Goal: Task Accomplishment & Management: Manage account settings

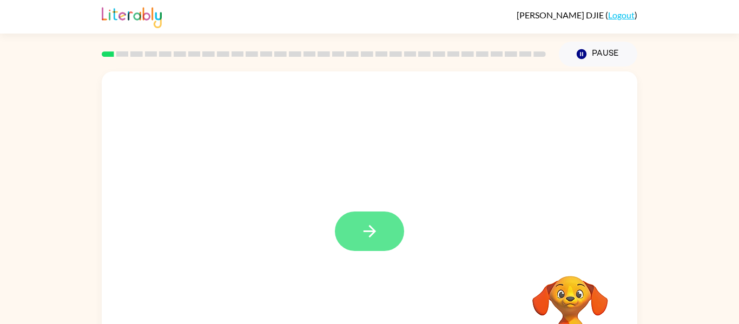
click at [380, 218] on button "button" at bounding box center [369, 230] width 69 height 39
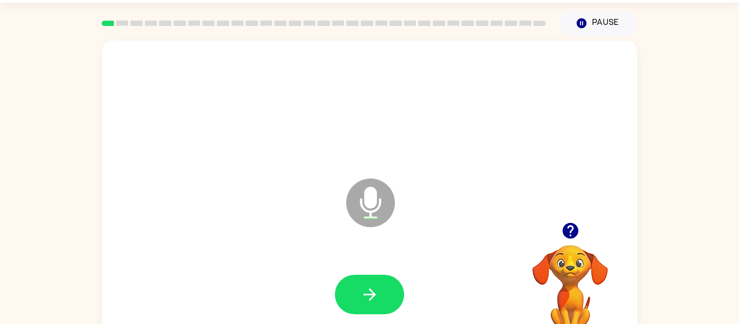
scroll to position [46, 0]
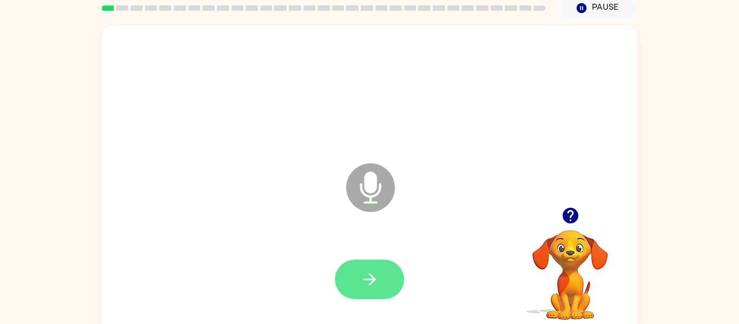
click at [375, 277] on icon "button" at bounding box center [369, 279] width 19 height 19
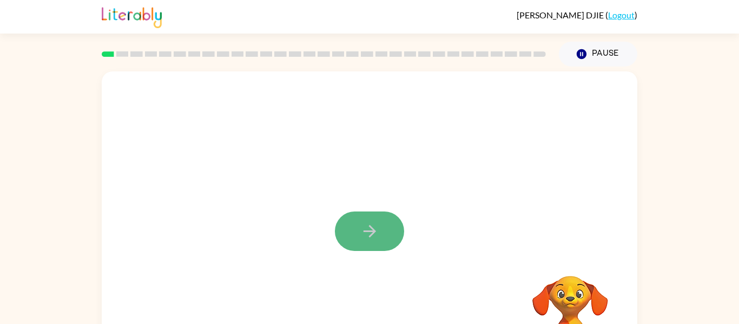
click at [375, 227] on icon "button" at bounding box center [369, 231] width 19 height 19
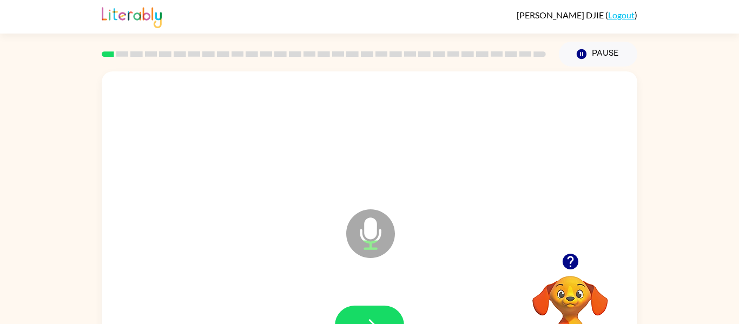
click at [620, 17] on link "Logout" at bounding box center [621, 15] width 26 height 10
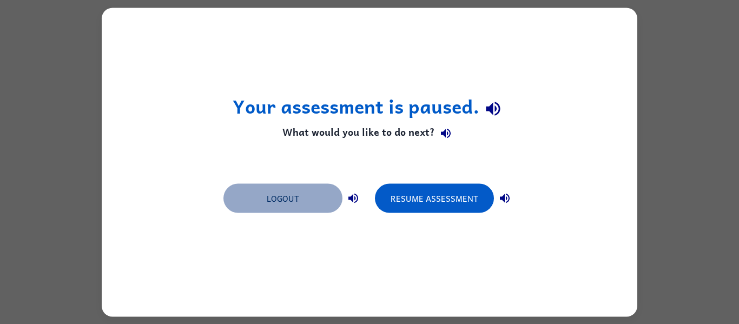
click at [277, 201] on button "Logout" at bounding box center [282, 197] width 119 height 29
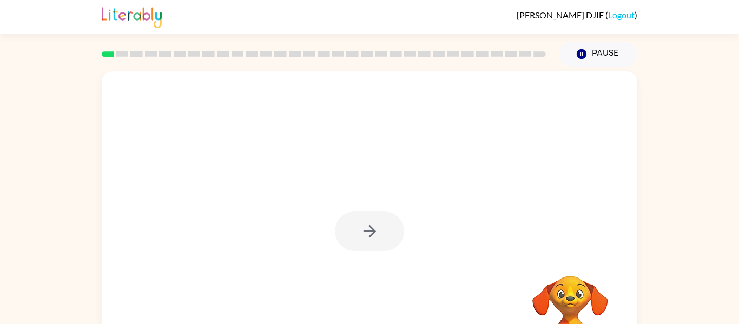
click at [614, 21] on div "JULIETTA DJIE ( Logout )" at bounding box center [369, 17] width 535 height 34
click at [615, 16] on link "Logout" at bounding box center [621, 15] width 26 height 10
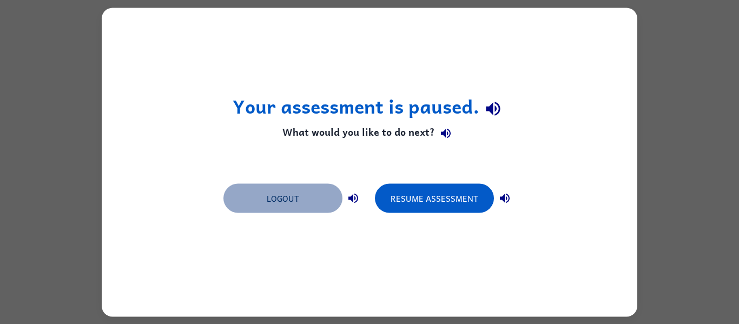
click at [291, 195] on button "Logout" at bounding box center [282, 197] width 119 height 29
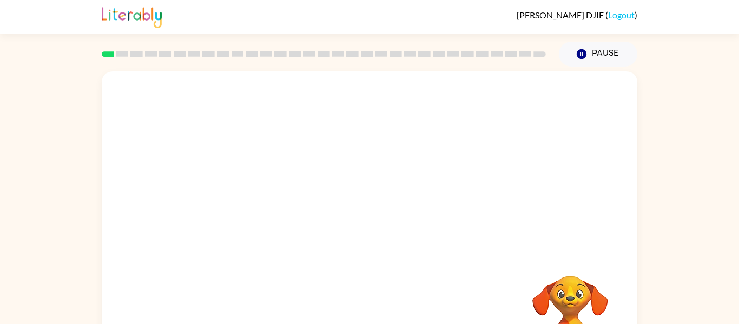
click at [617, 18] on link "Logout" at bounding box center [621, 15] width 26 height 10
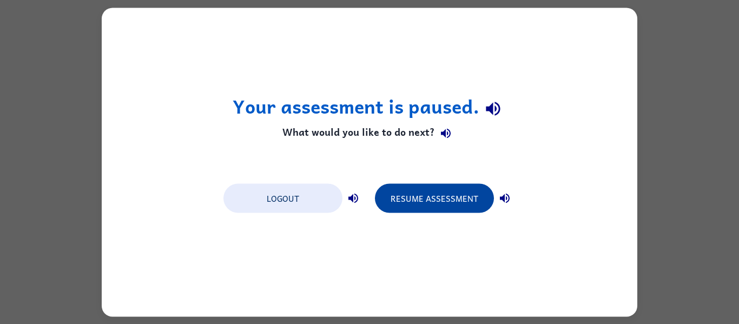
click at [449, 207] on button "Resume Assessment" at bounding box center [434, 197] width 119 height 29
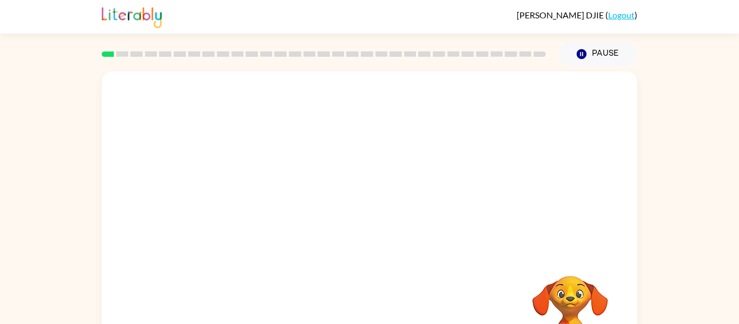
click at [449, 207] on div at bounding box center [369, 162] width 535 height 182
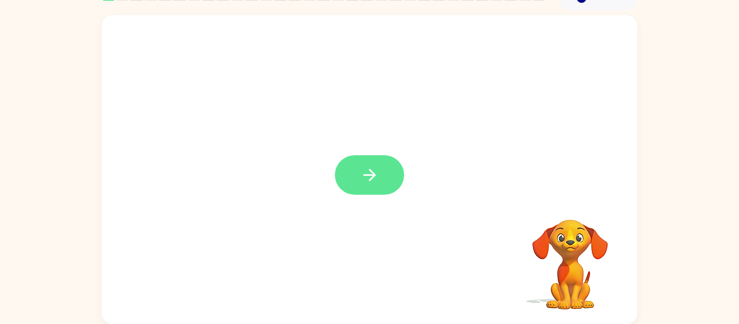
click at [369, 182] on icon "button" at bounding box center [369, 174] width 19 height 19
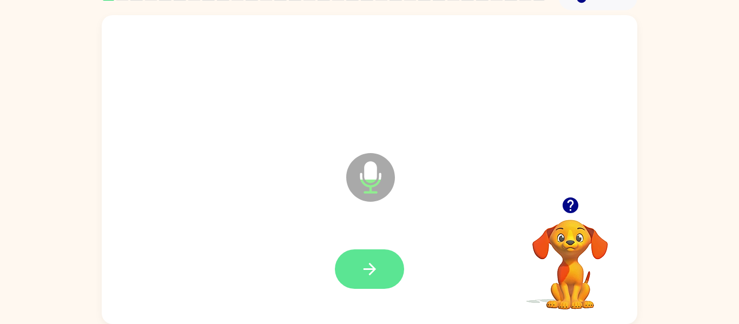
click at [374, 276] on icon "button" at bounding box center [369, 269] width 19 height 19
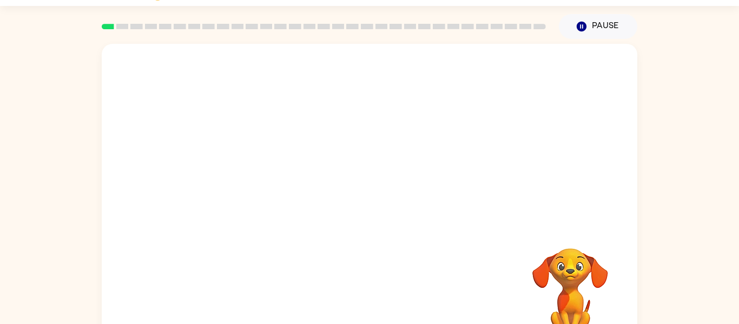
scroll to position [0, 0]
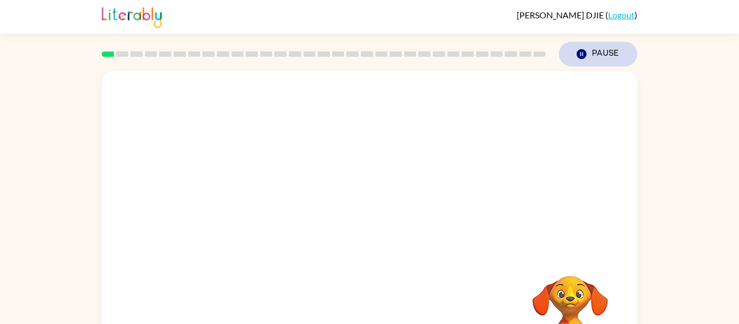
click at [596, 59] on button "Pause Pause" at bounding box center [597, 54] width 78 height 25
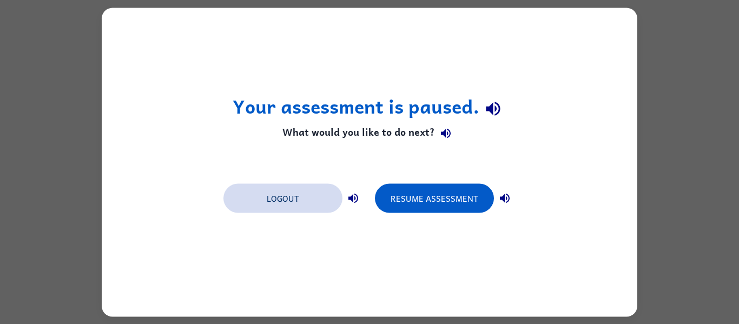
click at [290, 210] on button "Logout" at bounding box center [282, 197] width 119 height 29
